Goal: Task Accomplishment & Management: Use online tool/utility

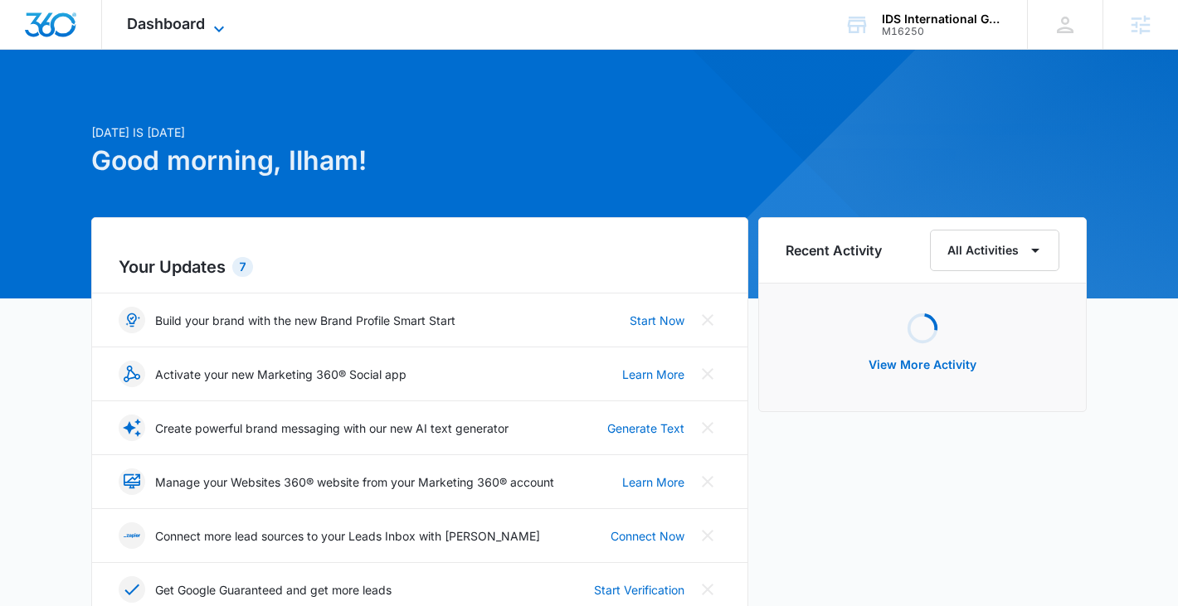
click at [212, 19] on icon at bounding box center [219, 29] width 20 height 20
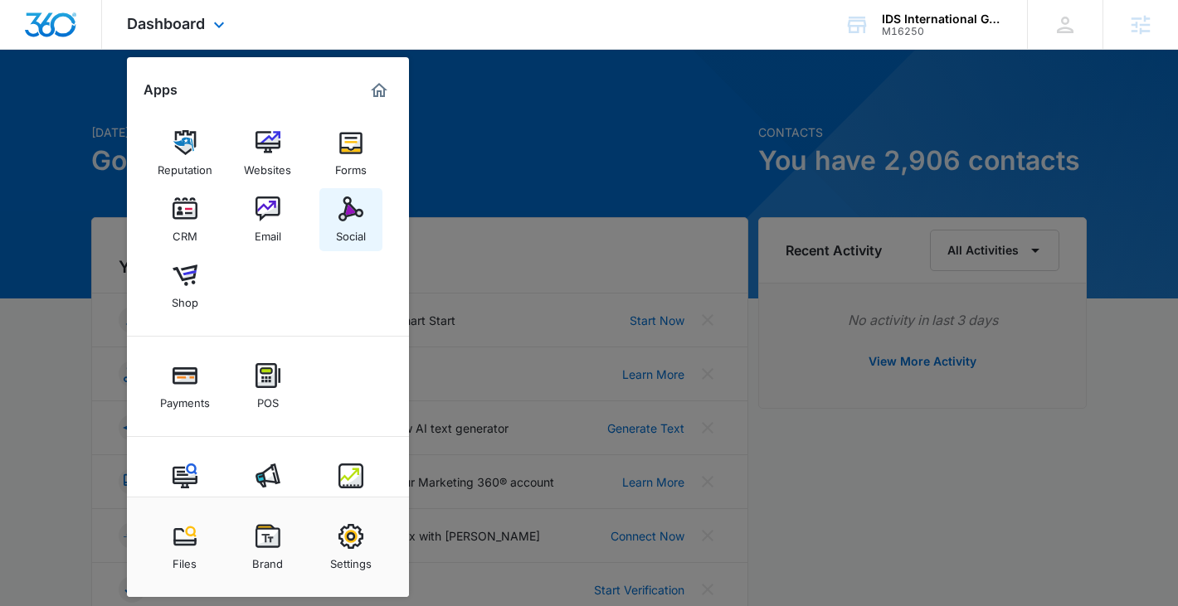
click at [345, 212] on img at bounding box center [350, 209] width 25 height 25
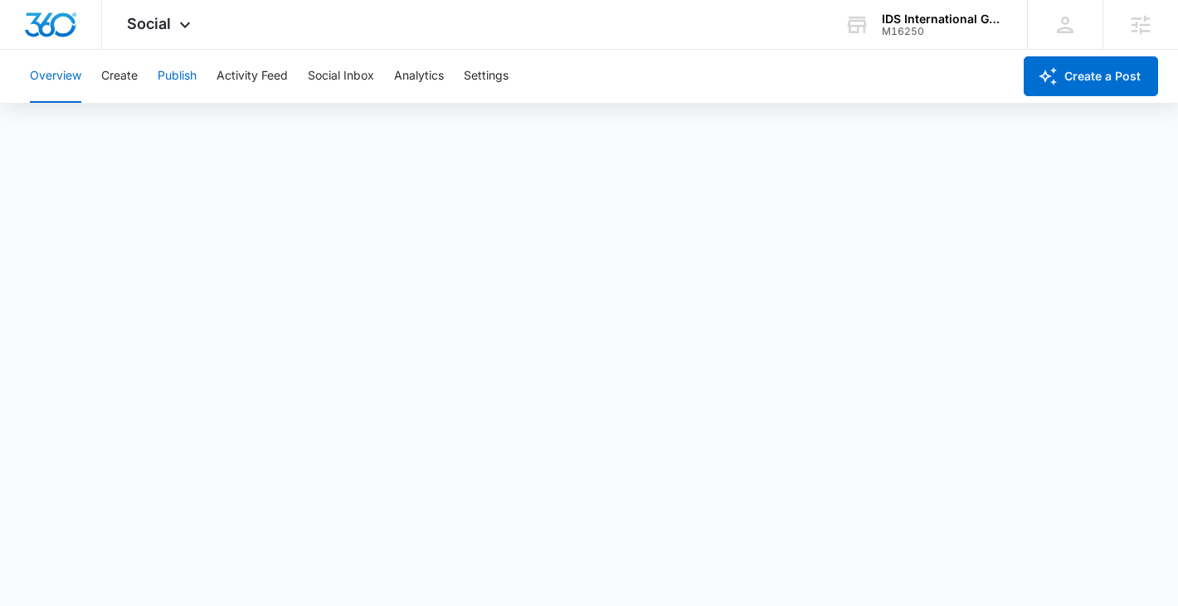
click at [171, 61] on button "Publish" at bounding box center [177, 76] width 39 height 53
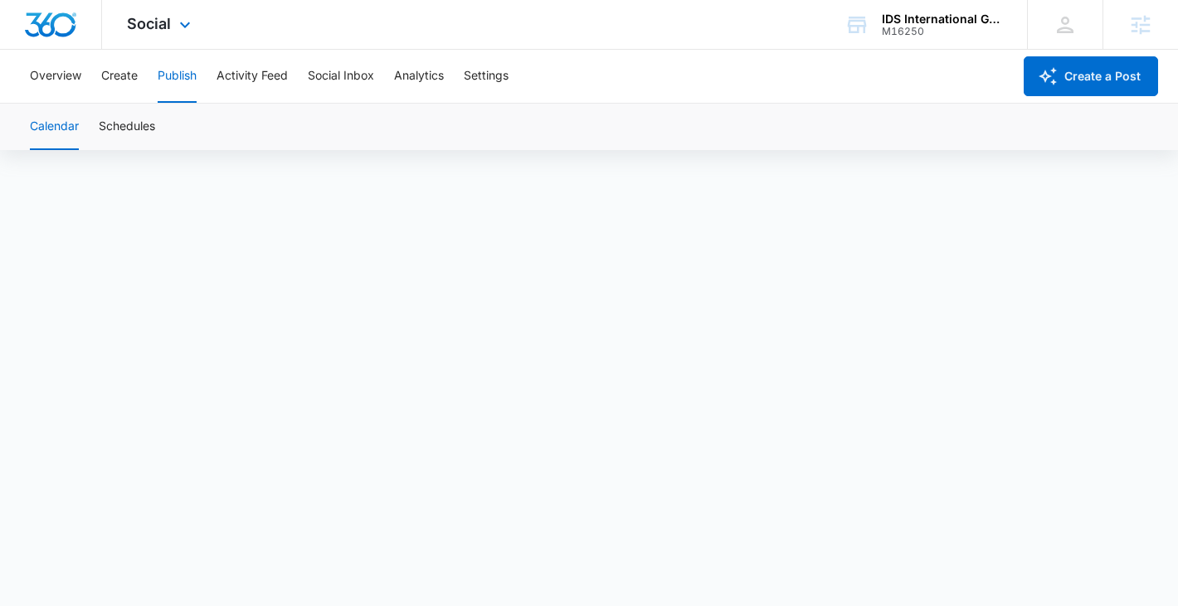
click at [121, 22] on div "Social Apps Reputation Websites Forms CRM Email Social Shop Payments POS Conten…" at bounding box center [161, 24] width 118 height 49
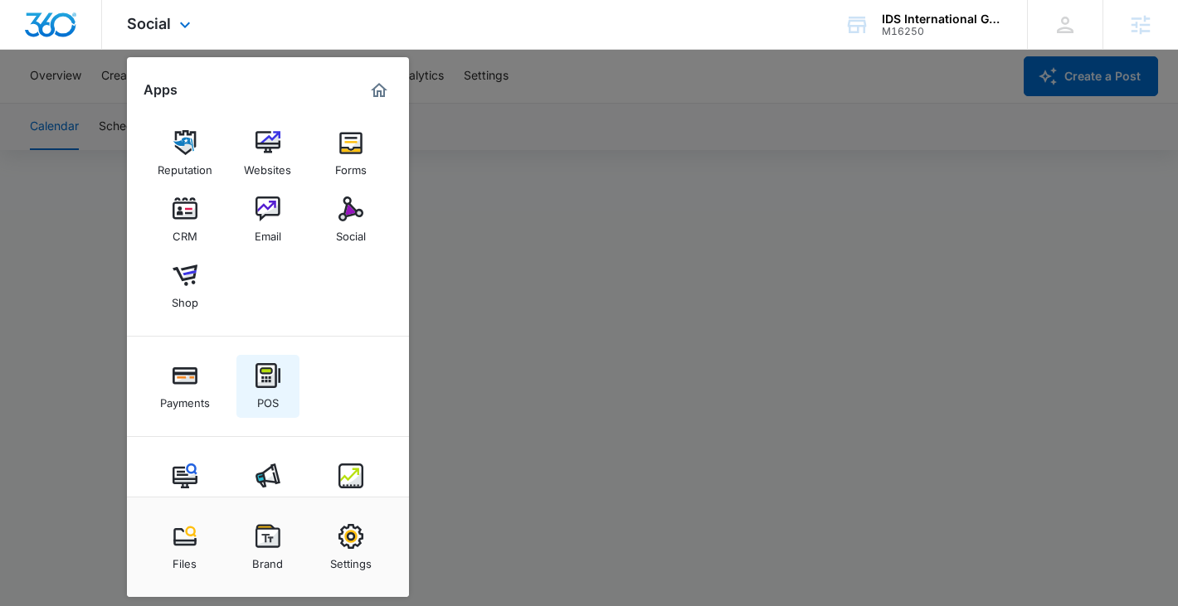
scroll to position [41, 0]
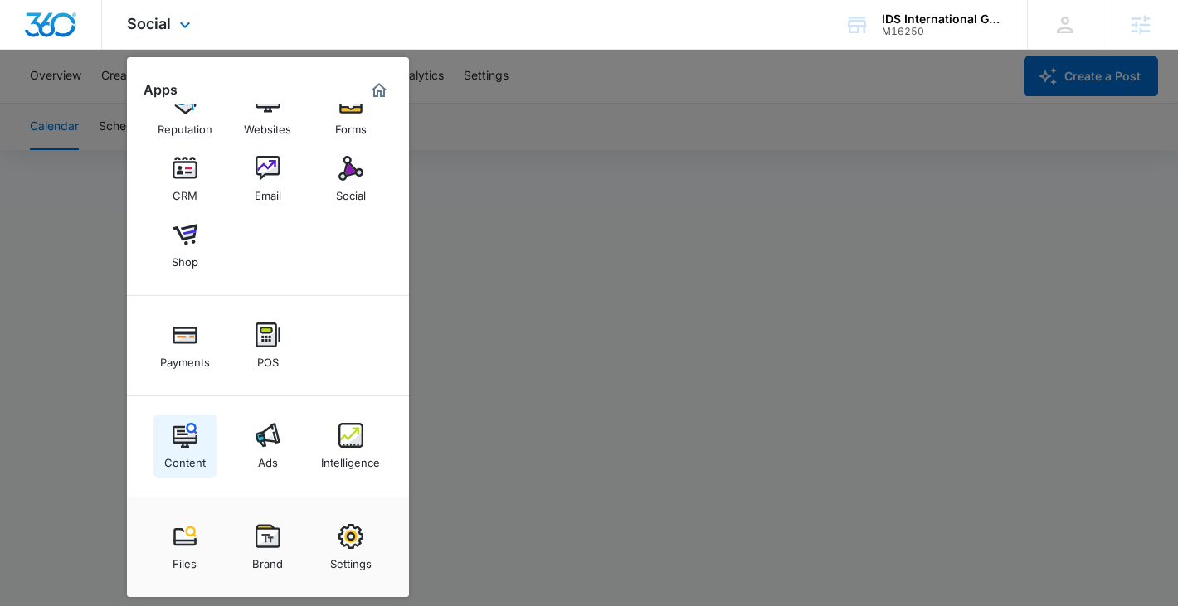
click at [185, 437] on img at bounding box center [185, 435] width 25 height 25
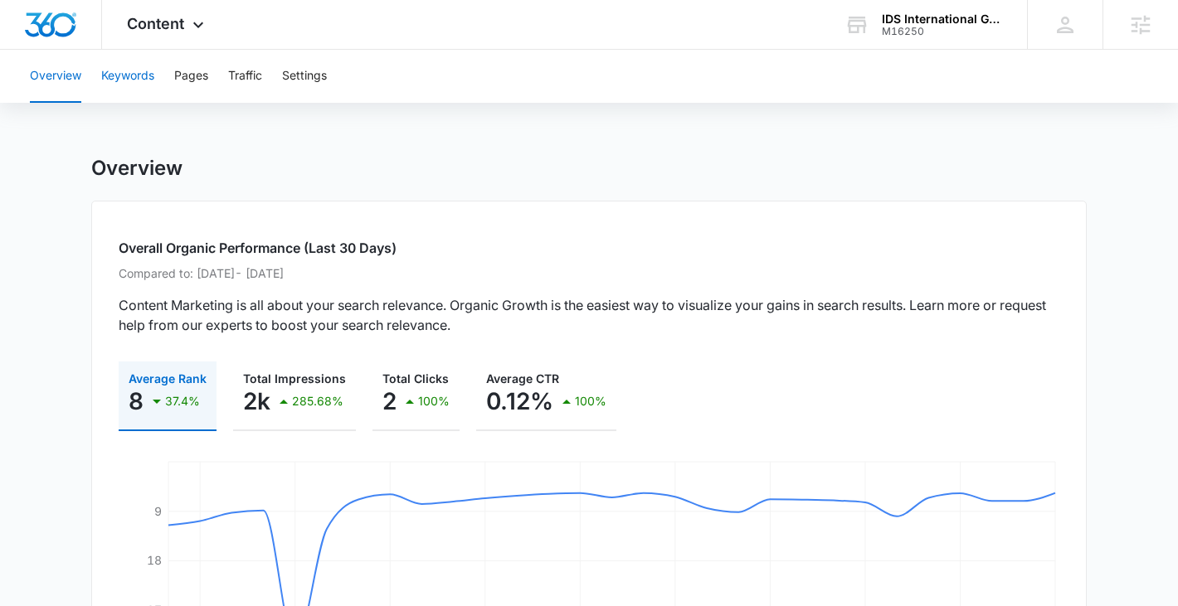
click at [137, 74] on button "Keywords" at bounding box center [127, 76] width 53 height 53
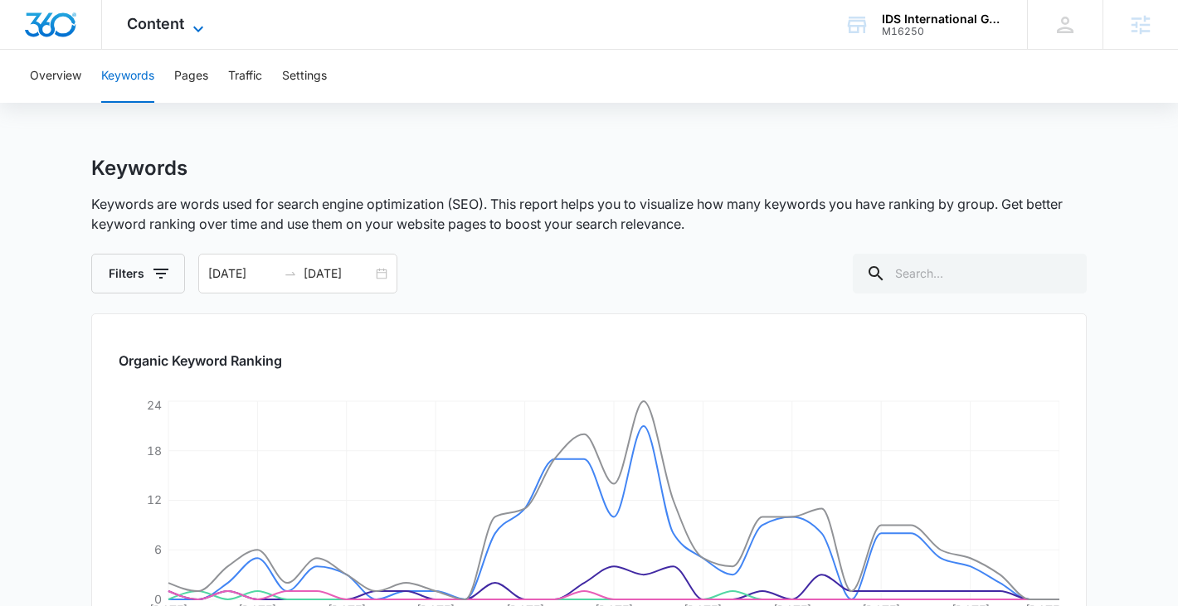
click at [158, 26] on span "Content" at bounding box center [155, 23] width 57 height 17
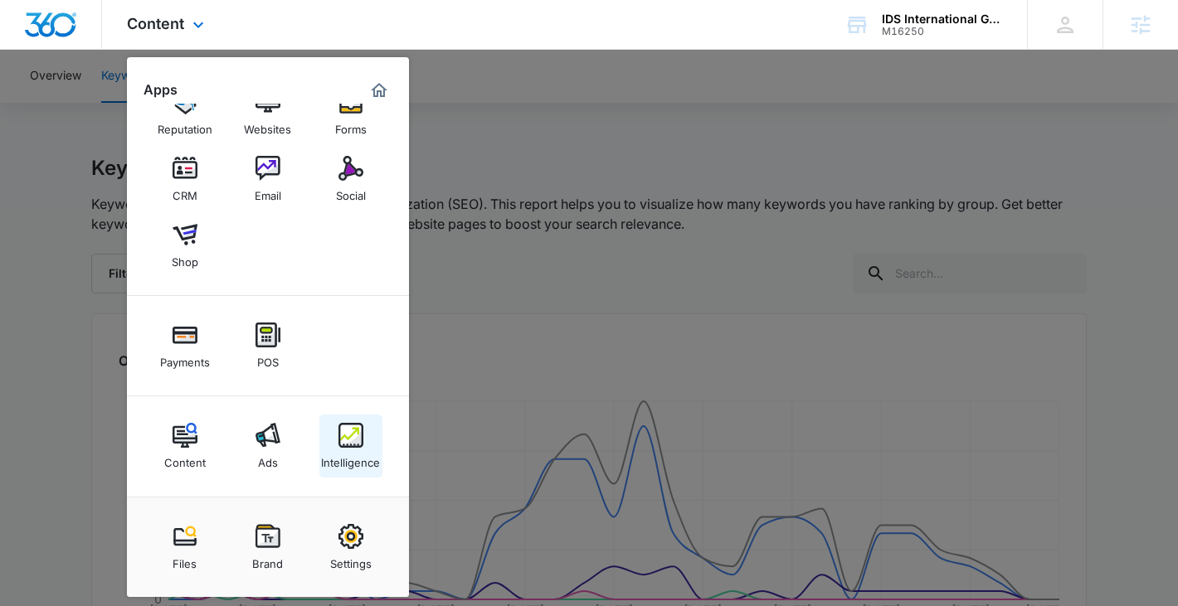
click at [347, 424] on img at bounding box center [350, 435] width 25 height 25
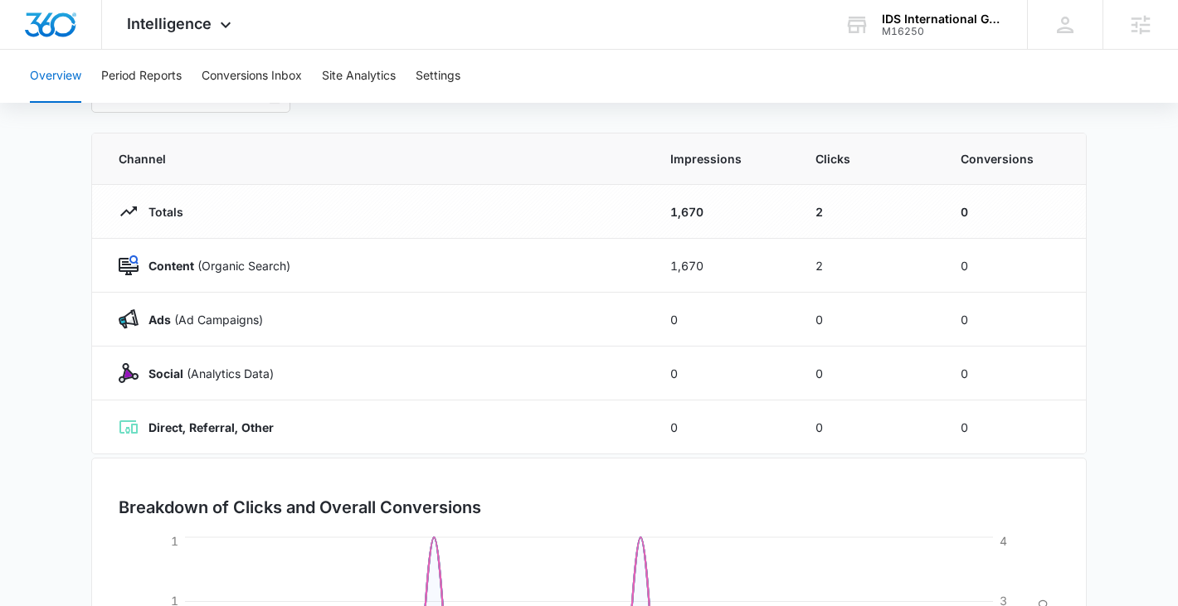
scroll to position [121, 0]
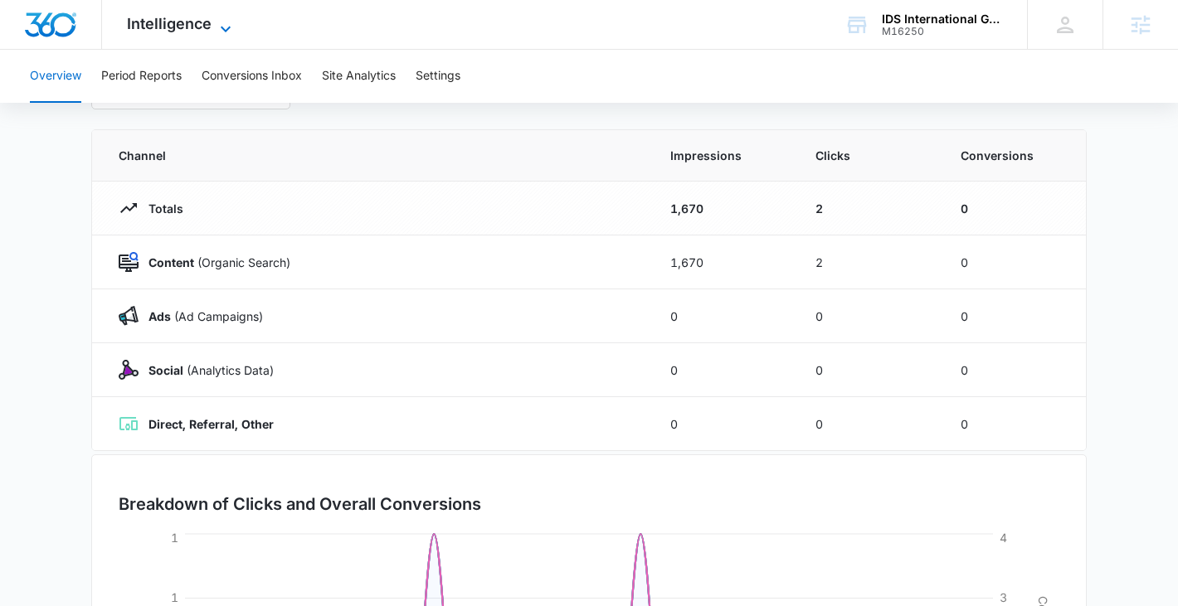
click at [179, 25] on span "Intelligence" at bounding box center [169, 23] width 85 height 17
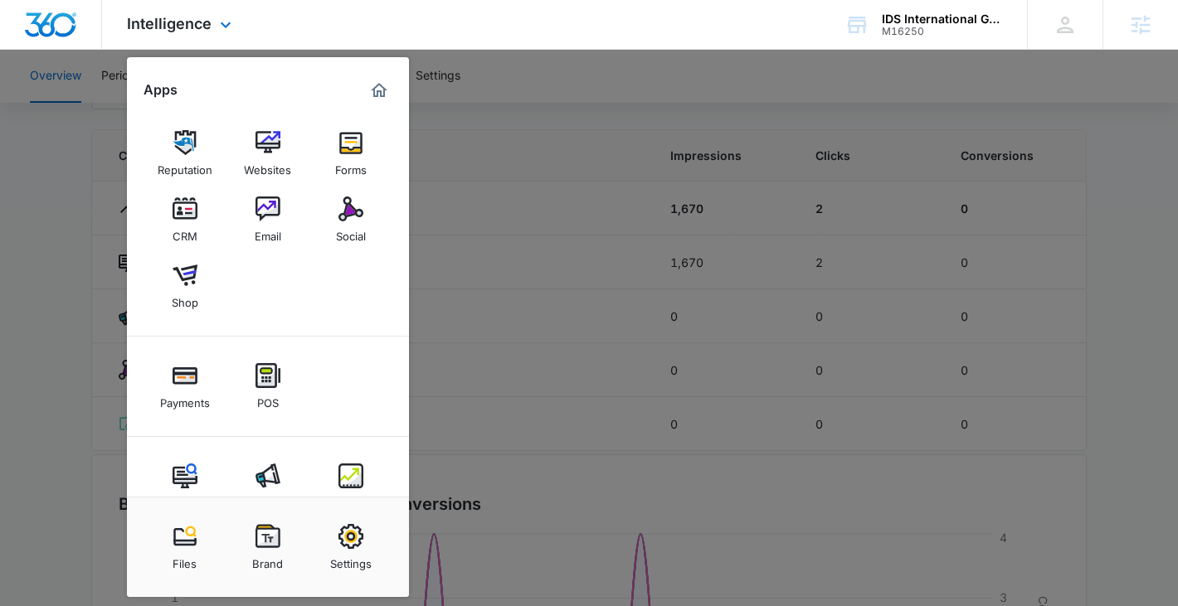
scroll to position [41, 0]
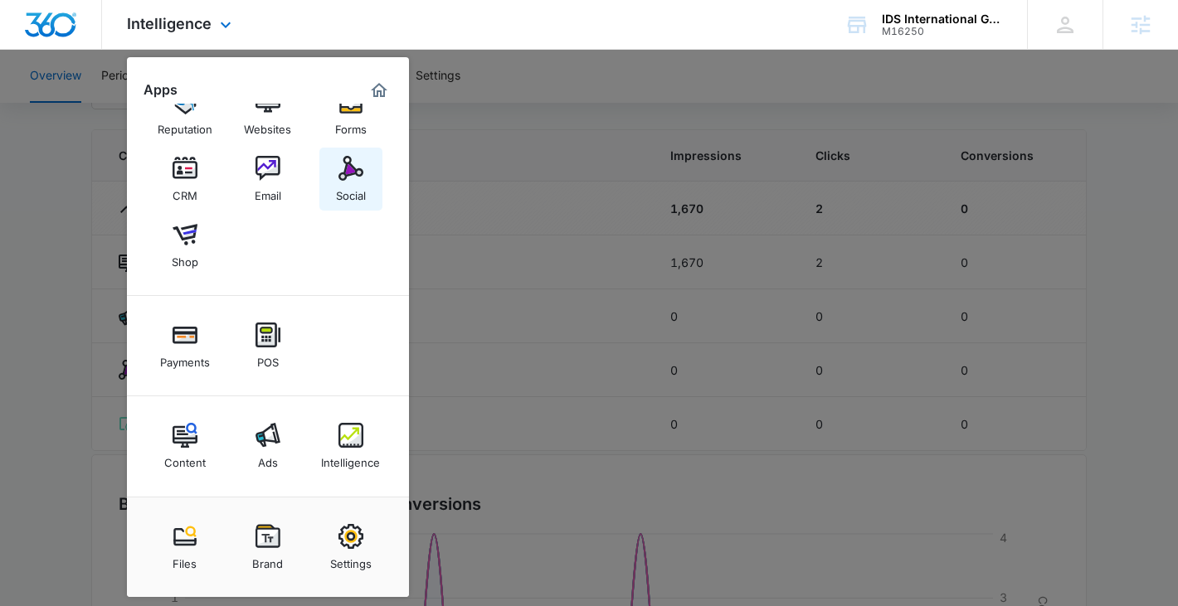
click at [352, 160] on img at bounding box center [350, 168] width 25 height 25
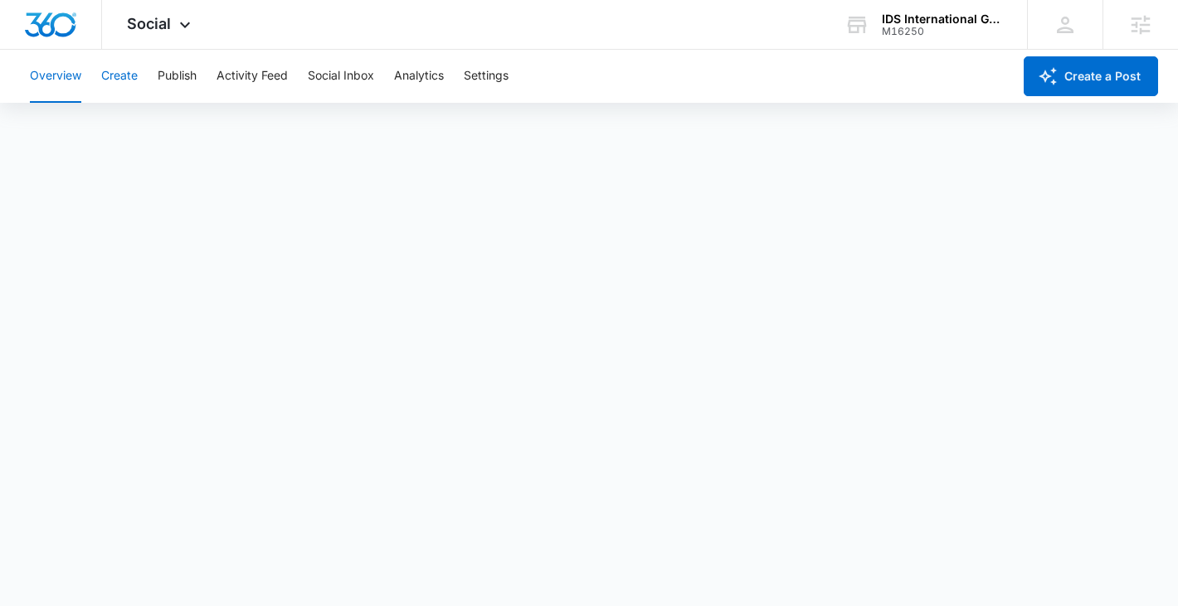
click at [124, 80] on button "Create" at bounding box center [119, 76] width 36 height 53
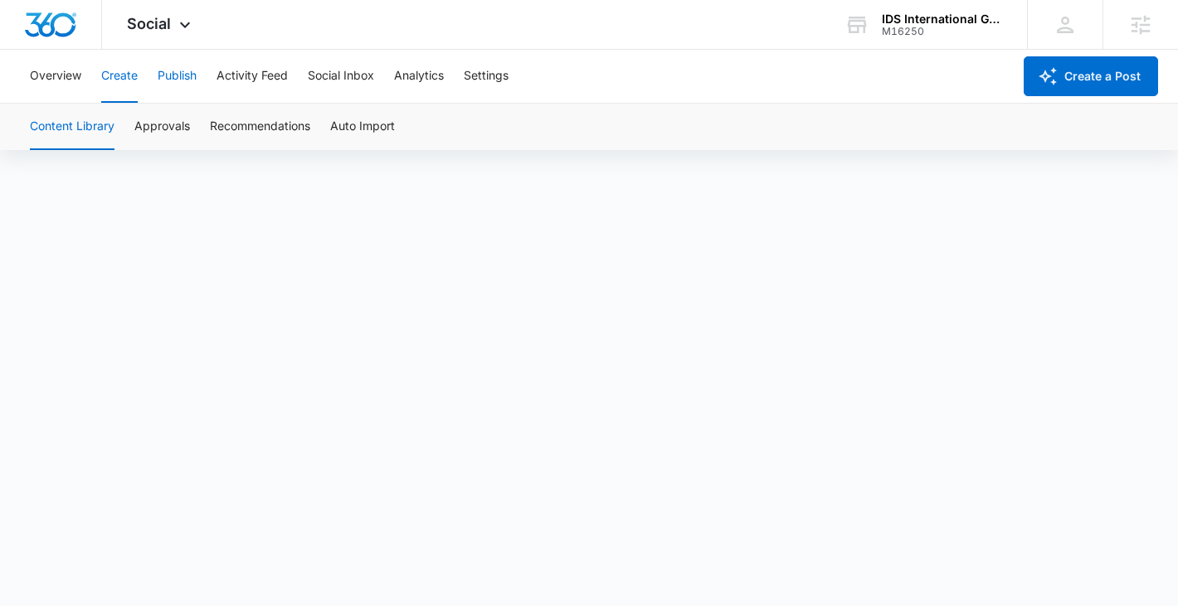
click at [180, 73] on button "Publish" at bounding box center [177, 76] width 39 height 53
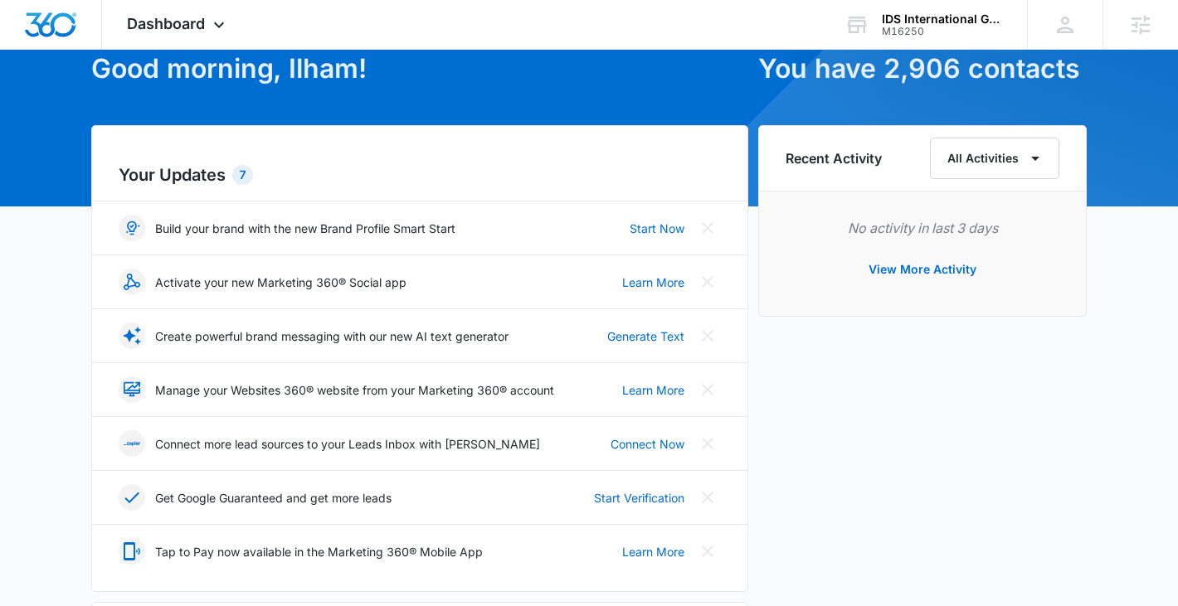
scroll to position [91, 0]
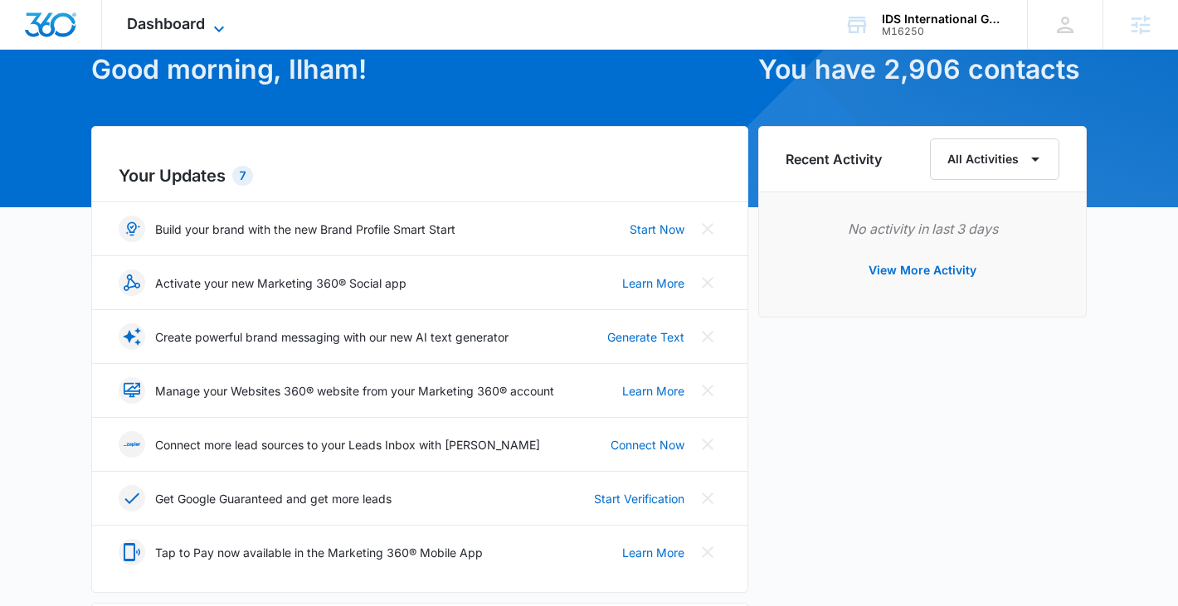
click at [183, 26] on span "Dashboard" at bounding box center [166, 23] width 78 height 17
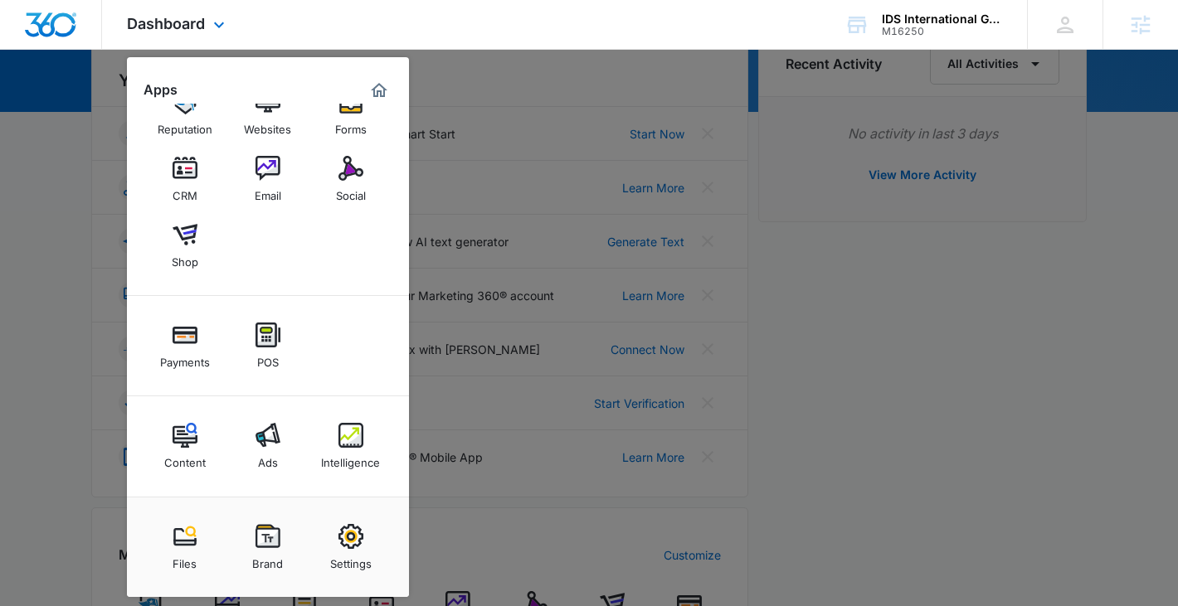
scroll to position [195, 0]
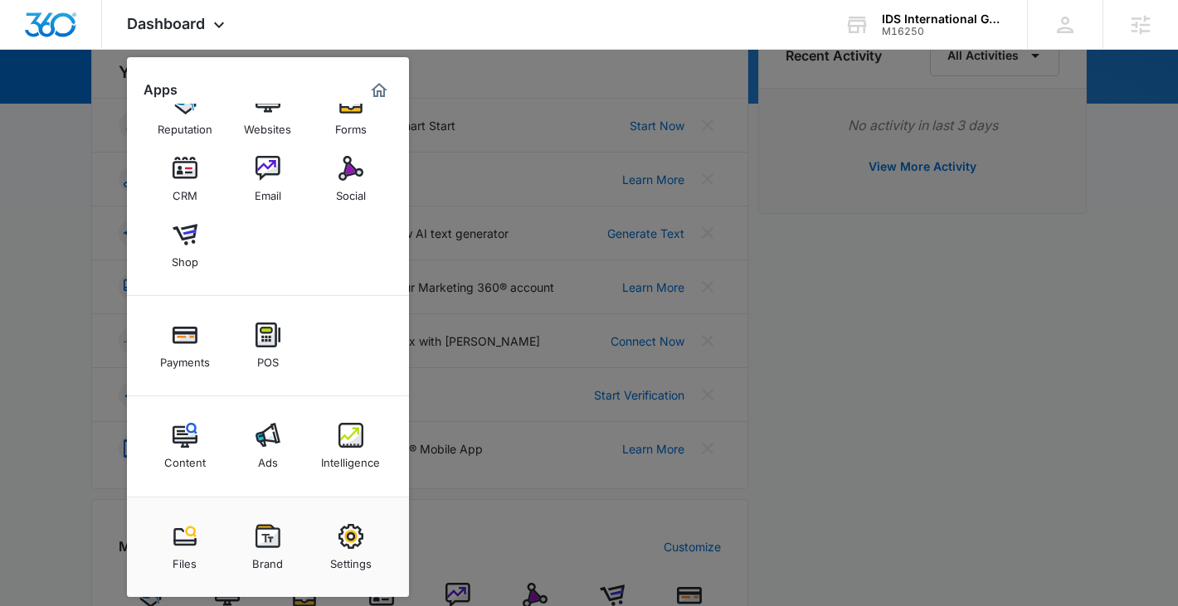
drag, startPoint x: 619, startPoint y: 98, endPoint x: 577, endPoint y: 100, distance: 41.5
click at [618, 100] on div at bounding box center [589, 303] width 1178 height 606
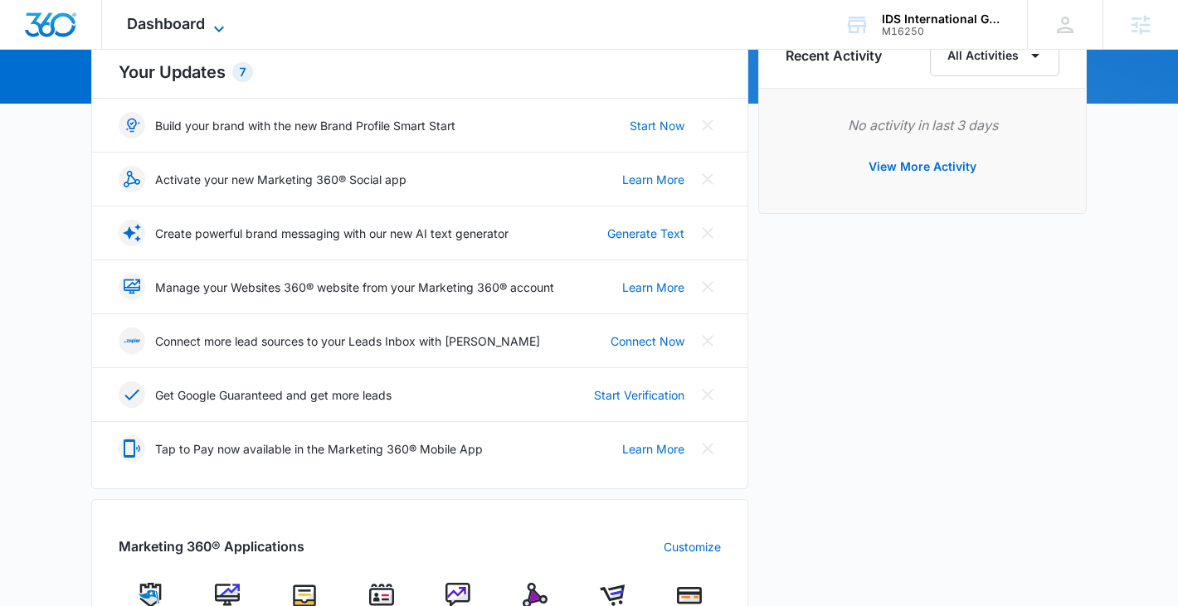
click at [146, 17] on span "Dashboard" at bounding box center [166, 23] width 78 height 17
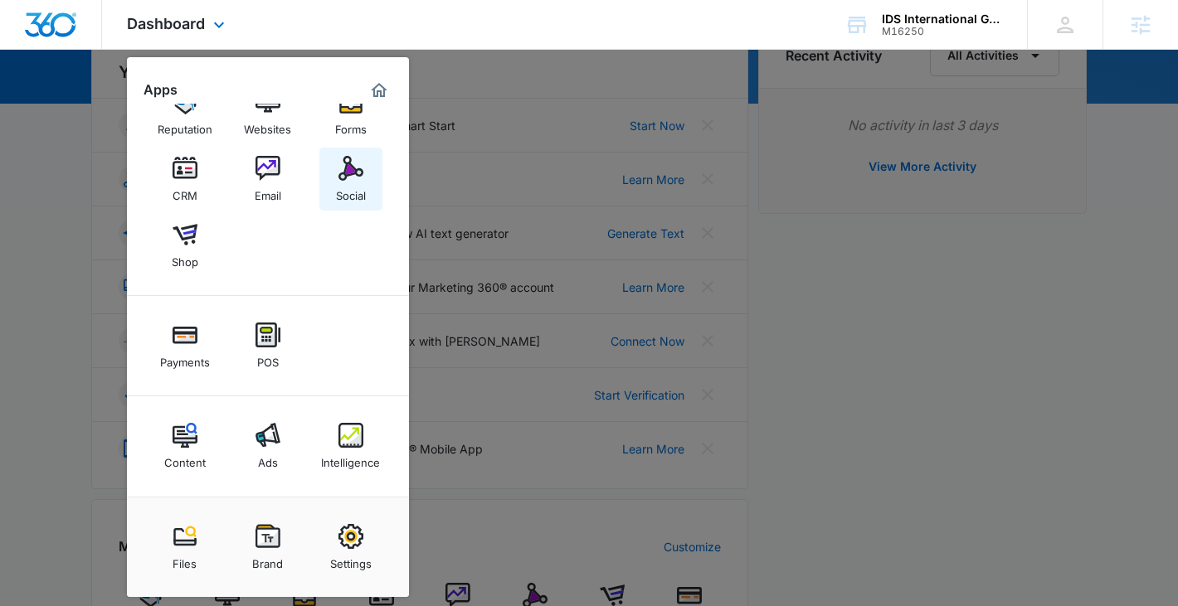
click at [353, 174] on img at bounding box center [350, 168] width 25 height 25
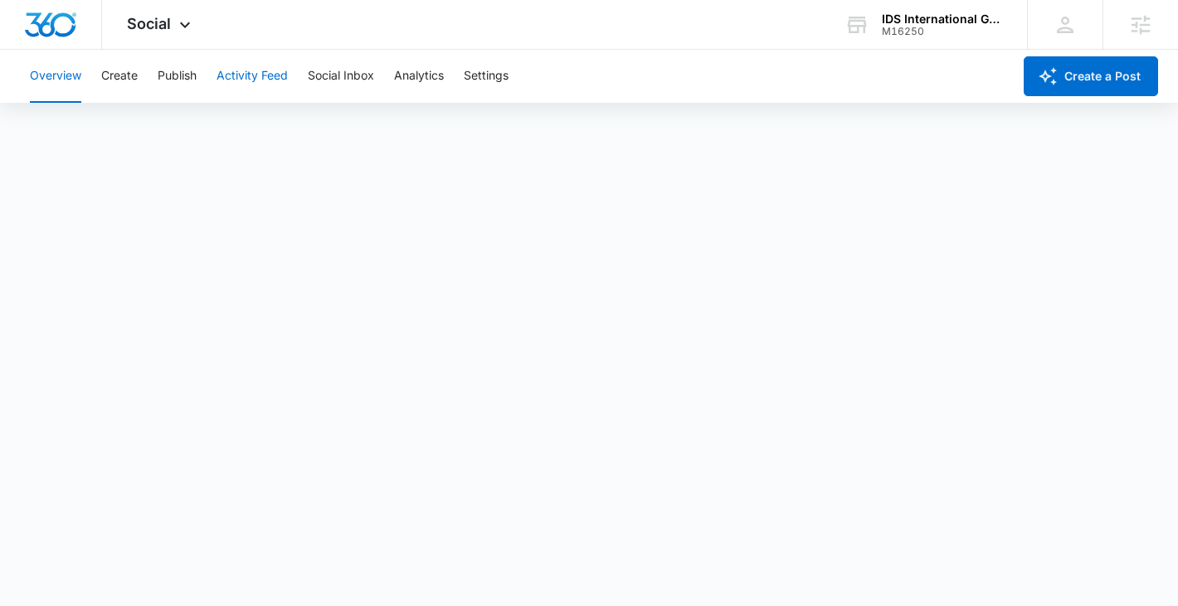
click at [226, 71] on button "Activity Feed" at bounding box center [251, 76] width 71 height 53
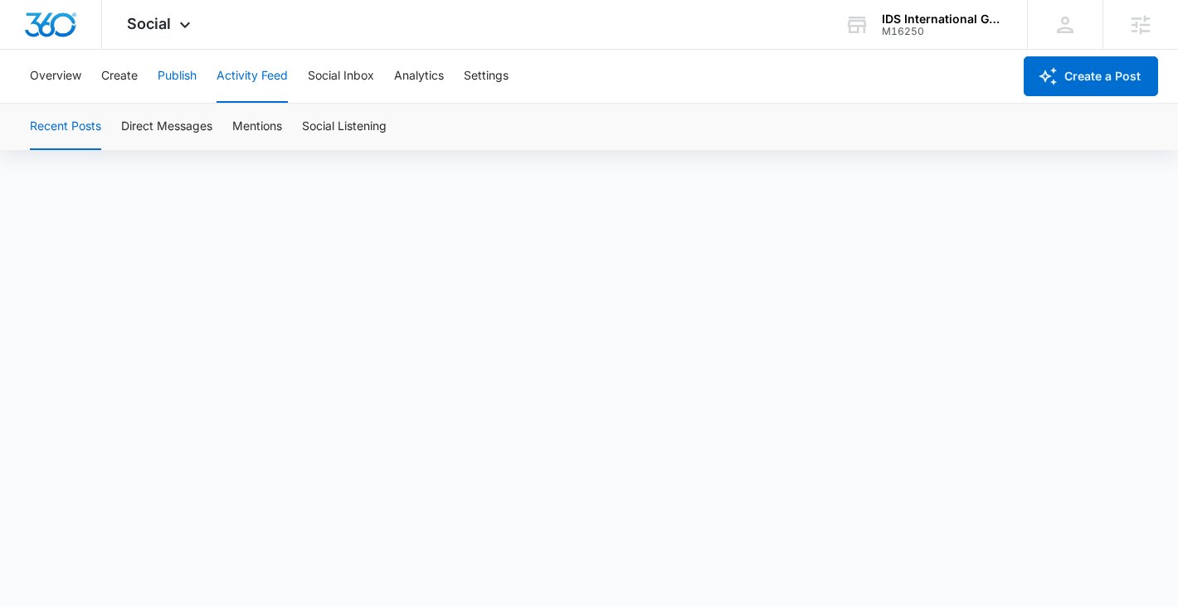
click at [169, 72] on button "Publish" at bounding box center [177, 76] width 39 height 53
